Goal: Information Seeking & Learning: Understand process/instructions

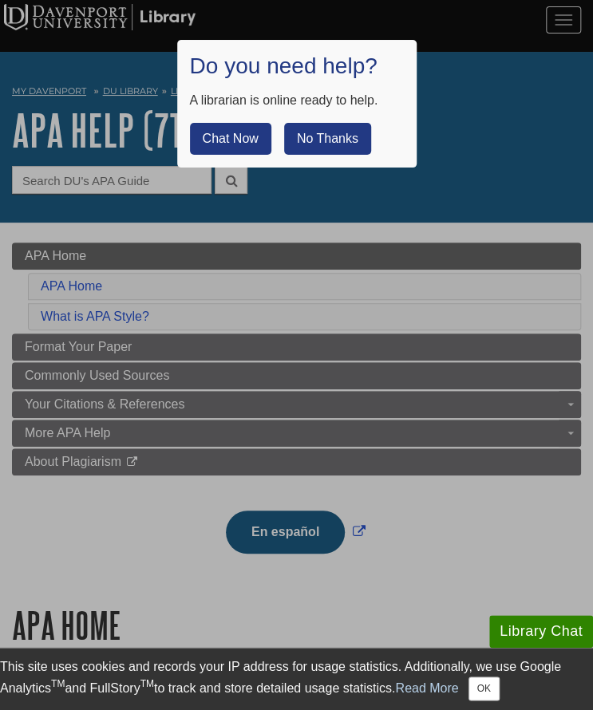
drag, startPoint x: 258, startPoint y: 140, endPoint x: 341, endPoint y: 133, distance: 83.2
click at [341, 133] on div "Chat Now No Thanks" at bounding box center [297, 132] width 214 height 45
click at [341, 133] on button "No Thanks" at bounding box center [327, 139] width 87 height 32
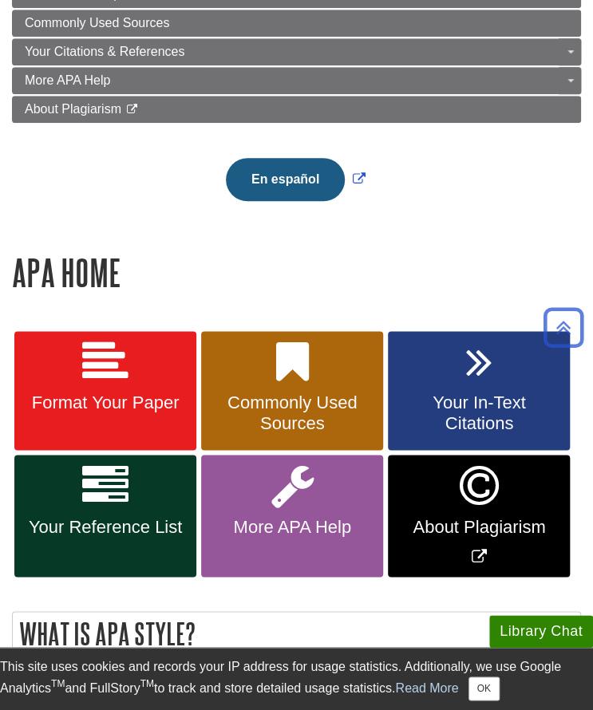
scroll to position [464, 0]
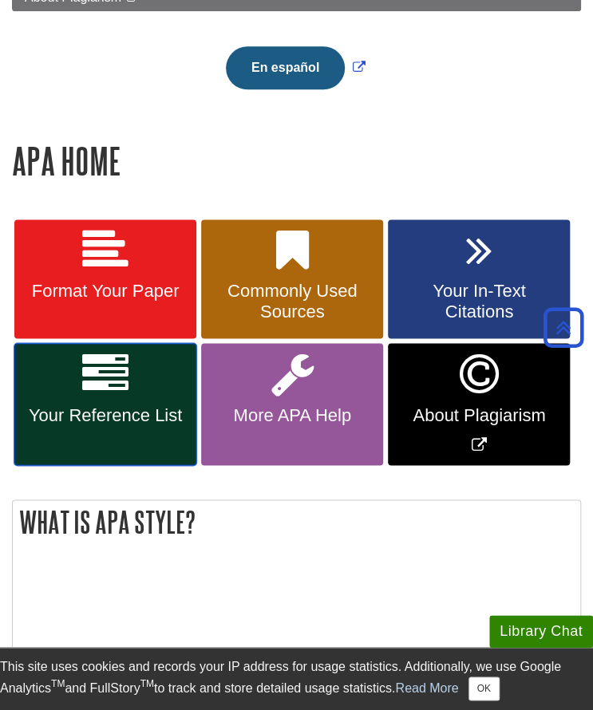
click at [161, 386] on link "Your Reference List" at bounding box center [105, 404] width 182 height 122
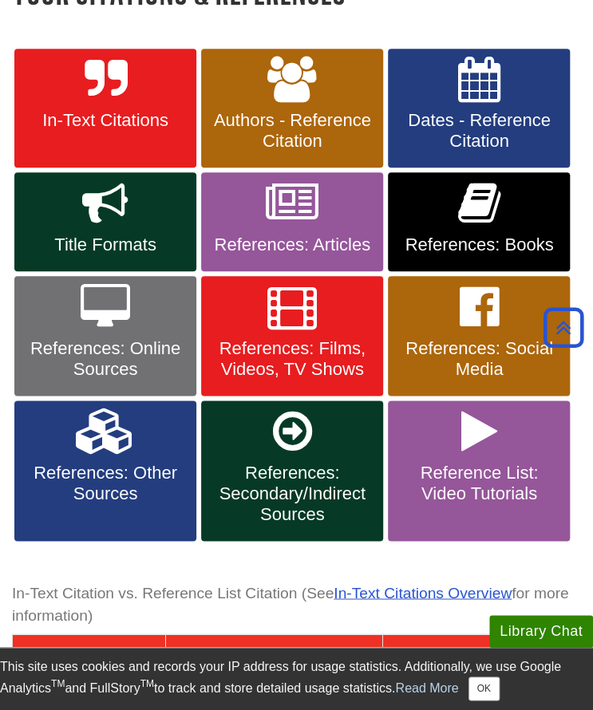
scroll to position [320, 0]
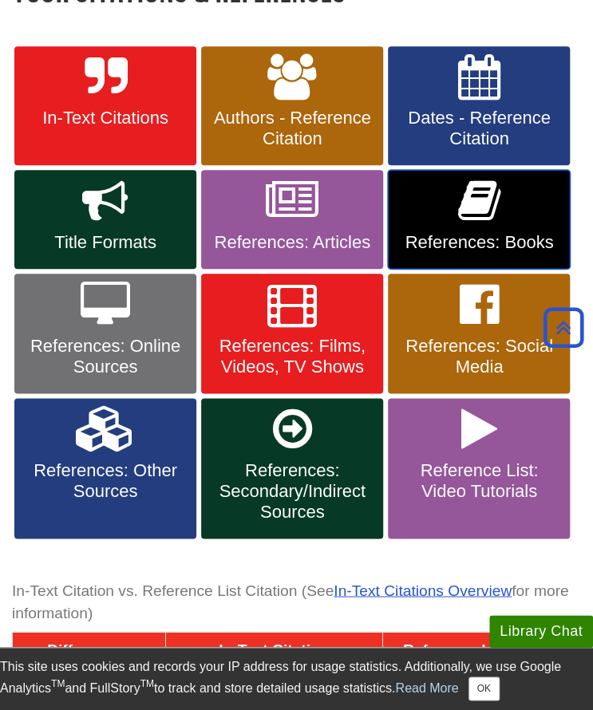
click at [508, 207] on link "References: Books" at bounding box center [479, 219] width 182 height 99
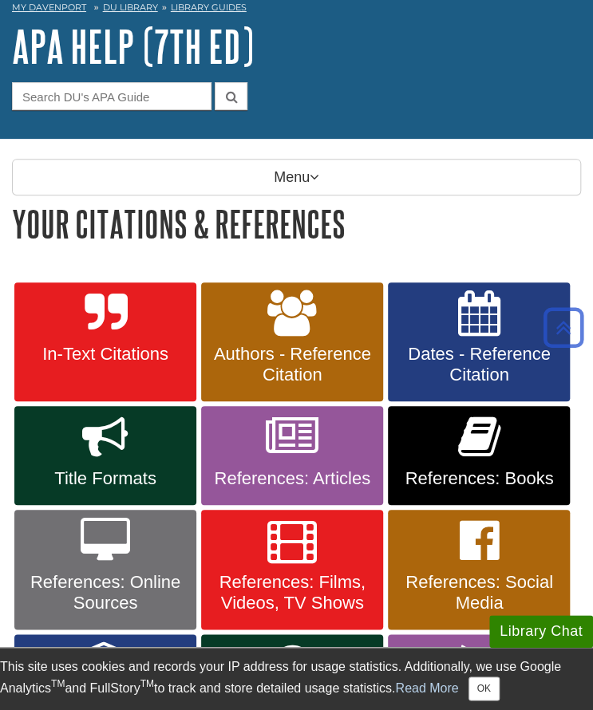
scroll to position [81, 0]
